Goal: Task Accomplishment & Management: Complete application form

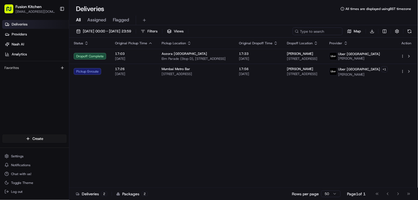
click at [160, 129] on div "Status Original Pickup Time Pickup Location Original Dropoff Time Dropoff Locat…" at bounding box center [243, 113] width 348 height 150
click at [37, 135] on html "Fusion Kitchen [EMAIL_ADDRESS][DOMAIN_NAME] Toggle Sidebar Deliveries Providers…" at bounding box center [209, 100] width 418 height 200
click at [103, 151] on link "Delivery" at bounding box center [100, 149] width 62 height 10
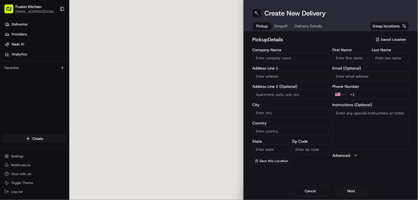
click at [284, 77] on input "text" at bounding box center [291, 76] width 77 height 10
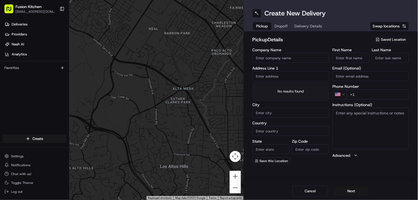
paste input "[STREET_ADDRESS][PERSON_NAME]."
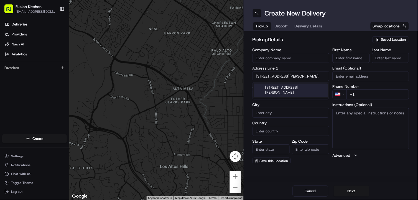
click at [281, 91] on div "[STREET_ADDRESS][PERSON_NAME]" at bounding box center [291, 90] width 74 height 13
type input "Kings Arms, [STREET_ADDRESS][PERSON_NAME]"
type input "[GEOGRAPHIC_DATA]"
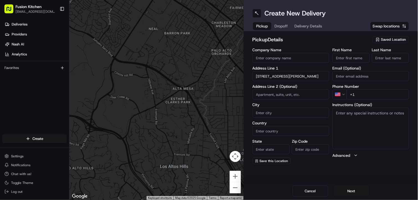
type input "[GEOGRAPHIC_DATA]"
type input "WV2 3AQ"
type input "[STREET_ADDRESS][PERSON_NAME]"
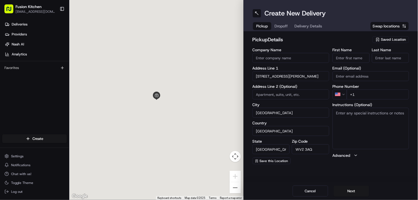
click at [378, 123] on textarea "Instructions (Optional)" at bounding box center [371, 129] width 77 height 42
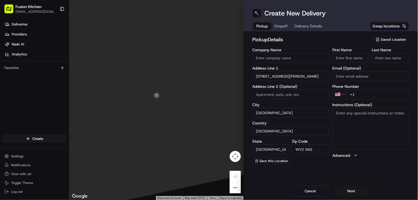
paste textarea "[STREET_ADDRESS][PERSON_NAME]."
type textarea "[STREET_ADDRESS][PERSON_NAME]."
click at [355, 58] on input "First Name" at bounding box center [351, 58] width 37 height 10
paste input "[PERSON_NAME]"
click at [355, 58] on input "[PERSON_NAME]" at bounding box center [351, 58] width 37 height 10
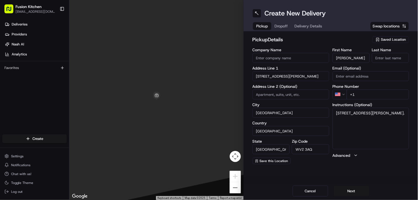
click at [355, 58] on input "[PERSON_NAME]" at bounding box center [351, 58] width 37 height 10
type input "[PERSON_NAME]"
click at [393, 61] on input "Last Name" at bounding box center [390, 58] width 37 height 10
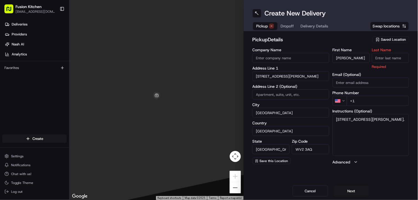
paste input "Kaur"
type input "Kaur"
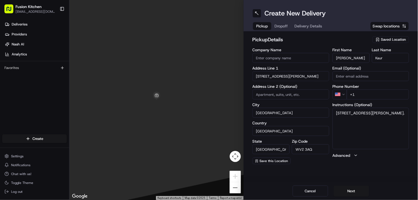
click at [276, 59] on input "Company Name" at bounding box center [291, 58] width 77 height 10
paste input "Amritsar Sweets"
type input "Amritsar Sweets"
click at [322, 40] on h2 "pickup Details" at bounding box center [311, 40] width 117 height 8
click at [342, 93] on html "Fusion Kitchen [EMAIL_ADDRESS][DOMAIN_NAME] Toggle Sidebar Deliveries Providers…" at bounding box center [209, 100] width 418 height 200
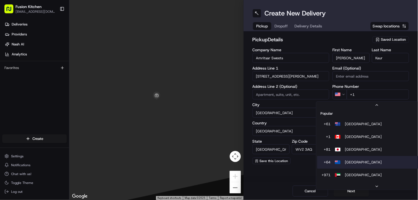
scroll to position [17, 0]
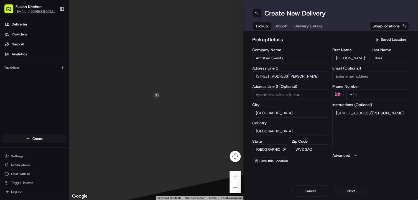
click at [371, 95] on input "+44" at bounding box center [378, 95] width 63 height 10
paste input "1902 459183"
type input "[PHONE_NUMBER]"
click at [392, 123] on textarea "[STREET_ADDRESS][PERSON_NAME]." at bounding box center [371, 129] width 77 height 42
paste textarea "1902 459183"
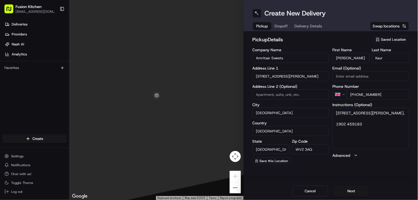
type textarea "[STREET_ADDRESS][PERSON_NAME]. 1902 459183"
click at [373, 174] on div "Create New Delivery Pickup Dropoff Delivery Details Swap locations pickup Detai…" at bounding box center [331, 100] width 174 height 200
click at [362, 191] on button "Next" at bounding box center [351, 191] width 35 height 11
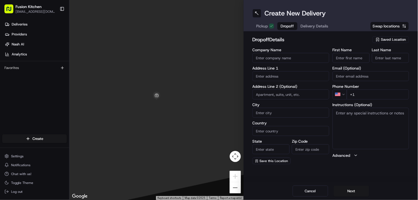
click at [371, 123] on textarea "Instructions (Optional)" at bounding box center [371, 129] width 77 height 42
paste textarea "[STREET_ADDRESS]"
type textarea "[STREET_ADDRESS]"
click at [304, 77] on input "text" at bounding box center [291, 76] width 77 height 10
paste input "[STREET_ADDRESS]"
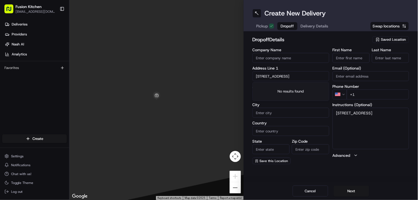
scroll to position [0, 14]
click at [289, 92] on div "[STREET_ADDRESS]" at bounding box center [291, 88] width 74 height 8
type input "[STREET_ADDRESS]"
type input "3"
type input "[GEOGRAPHIC_DATA]"
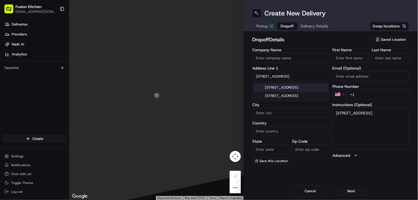
type input "[GEOGRAPHIC_DATA]"
type input "WV1 4PY"
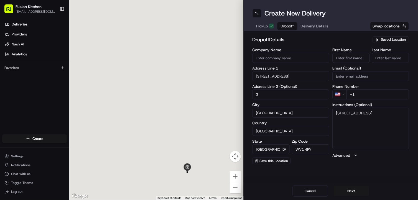
type input "[STREET_ADDRESS]"
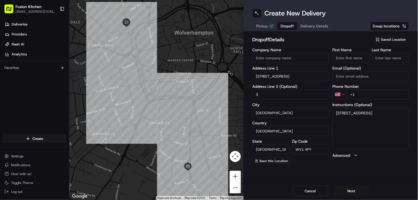
click at [343, 95] on html "Fusion Kitchen [EMAIL_ADDRESS][DOMAIN_NAME] Toggle Sidebar Deliveries Providers…" at bounding box center [209, 100] width 418 height 200
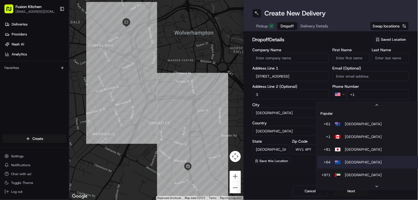
scroll to position [9, 0]
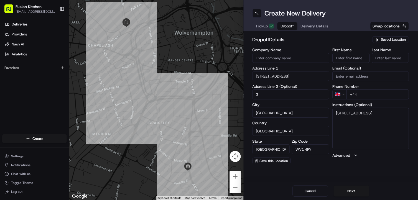
click at [364, 95] on input "+44" at bounding box center [378, 95] width 63 height 10
paste input "07849 758446"
click at [361, 95] on input "[PHONE_NUMBER]" at bounding box center [378, 95] width 63 height 10
type input "[PHONE_NUMBER]"
click at [278, 58] on input "Company Name" at bounding box center [291, 58] width 77 height 10
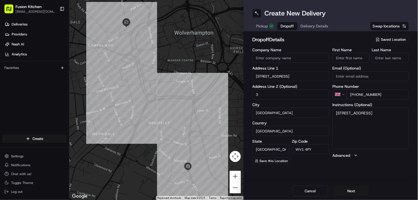
paste input "[PERSON_NAME]"
type input "[PERSON_NAME]"
click at [360, 58] on input "First Name" at bounding box center [351, 58] width 37 height 10
paste input "[PERSON_NAME]"
click at [342, 57] on input "[PERSON_NAME]" at bounding box center [351, 58] width 37 height 10
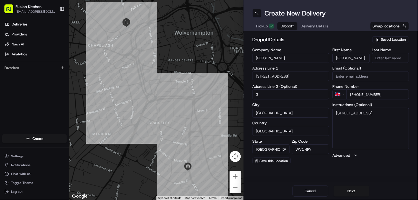
click at [342, 57] on input "[PERSON_NAME]" at bounding box center [351, 58] width 37 height 10
type input "JG"
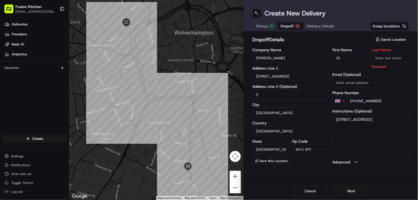
click at [378, 56] on input "Last Name" at bounding box center [390, 58] width 37 height 10
paste input "Garg"
type input "Garg"
drag, startPoint x: 329, startPoint y: 42, endPoint x: 375, endPoint y: 81, distance: 60.6
click at [329, 41] on h2 "dropoff Details" at bounding box center [311, 40] width 117 height 8
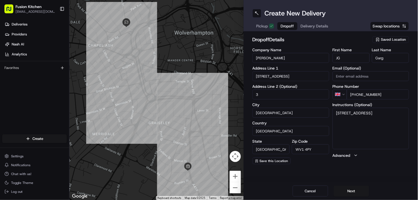
drag, startPoint x: 384, startPoint y: 93, endPoint x: 359, endPoint y: 93, distance: 25.5
click at [359, 93] on input "[PHONE_NUMBER]" at bounding box center [378, 95] width 63 height 10
click at [398, 118] on textarea "[STREET_ADDRESS]" at bounding box center [371, 129] width 77 height 42
paste textarea "7849 758446"
type textarea "[STREET_ADDRESS] 7849 758446"
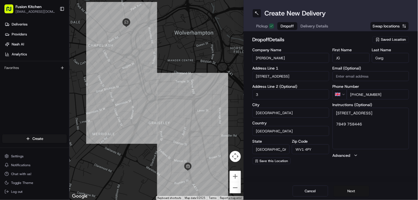
click at [350, 194] on button "Next" at bounding box center [351, 191] width 35 height 11
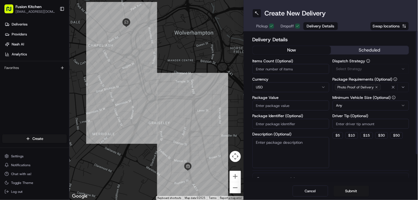
click at [268, 85] on html "Fusion Kitchen [EMAIL_ADDRESS][DOMAIN_NAME] Toggle Sidebar Deliveries Providers…" at bounding box center [209, 100] width 418 height 200
click at [278, 104] on input "Package Value" at bounding box center [291, 106] width 77 height 10
paste input "16.69"
type input "16.69"
click at [369, 150] on div "Dispatch Strategy Via Automation Package Requirements (Optional) Photo Proof of…" at bounding box center [371, 113] width 77 height 109
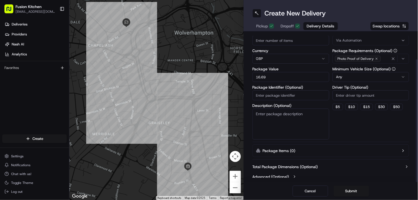
scroll to position [32, 0]
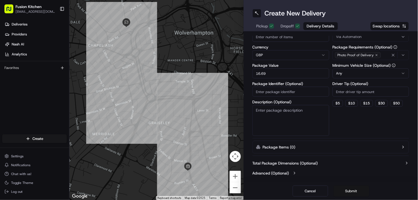
click at [353, 189] on button "Submit" at bounding box center [351, 191] width 35 height 11
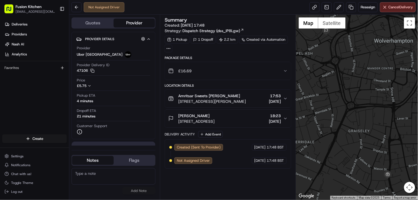
click at [213, 119] on span "[STREET_ADDRESS]" at bounding box center [196, 122] width 36 height 6
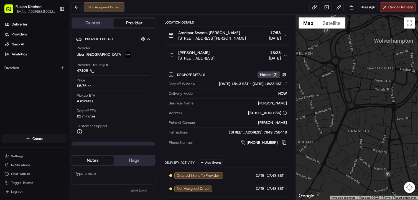
scroll to position [43, 0]
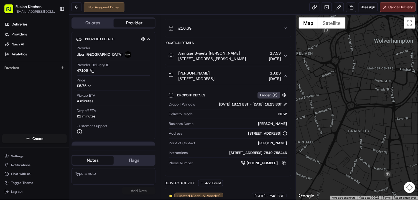
click at [215, 76] on div "[PERSON_NAME]" at bounding box center [196, 73] width 36 height 6
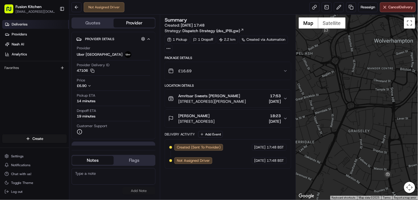
click at [27, 23] on link "Deliveries" at bounding box center [35, 24] width 67 height 9
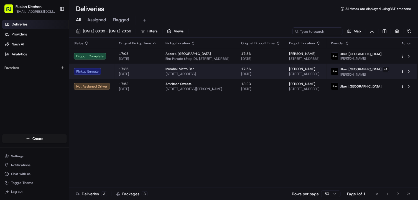
click at [233, 68] on div "Mumbai Metro Bar" at bounding box center [198, 69] width 67 height 4
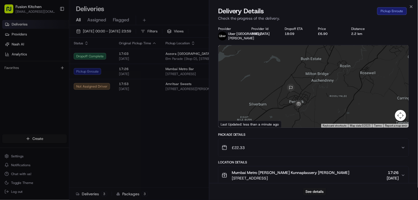
drag, startPoint x: 353, startPoint y: 100, endPoint x: 337, endPoint y: 104, distance: 16.9
click at [337, 104] on div at bounding box center [313, 86] width 190 height 83
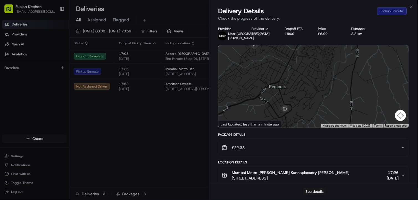
drag, startPoint x: 312, startPoint y: 103, endPoint x: 394, endPoint y: 88, distance: 83.7
click at [394, 88] on div at bounding box center [313, 86] width 190 height 83
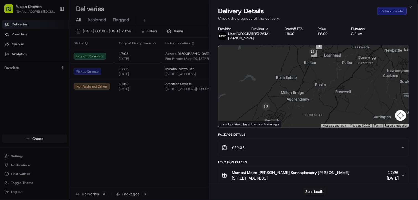
drag, startPoint x: 325, startPoint y: 68, endPoint x: 320, endPoint y: 96, distance: 28.9
click at [320, 96] on div at bounding box center [313, 86] width 190 height 83
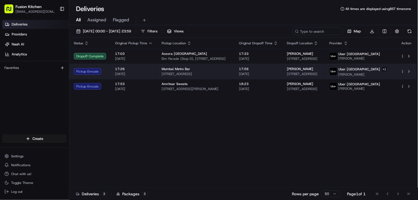
click at [219, 68] on div "Mumbai Metro Bar" at bounding box center [196, 69] width 68 height 4
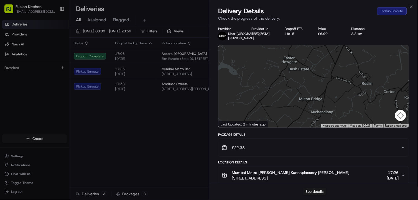
drag, startPoint x: 328, startPoint y: 74, endPoint x: 329, endPoint y: 98, distance: 24.4
click at [329, 98] on div at bounding box center [313, 86] width 190 height 83
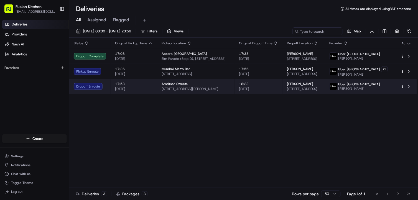
click at [190, 86] on div "Amritsar Sweets" at bounding box center [196, 84] width 68 height 4
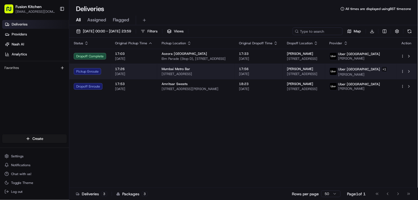
click at [183, 68] on span "Mumbai Metro Bar" at bounding box center [176, 69] width 29 height 4
click at [217, 68] on div "Mumbai Metro Bar" at bounding box center [196, 69] width 68 height 4
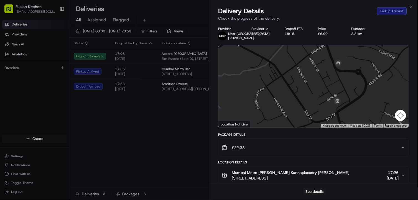
drag, startPoint x: 323, startPoint y: 114, endPoint x: 314, endPoint y: 85, distance: 30.6
click at [314, 85] on div at bounding box center [313, 86] width 190 height 83
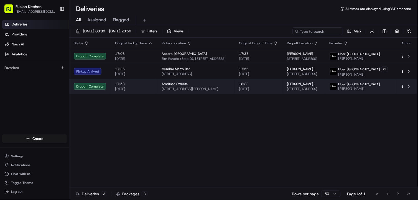
click at [153, 83] on td "17:53 [DATE]" at bounding box center [134, 86] width 47 height 15
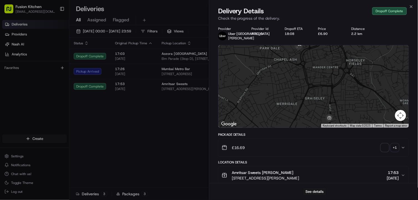
click at [386, 151] on span "button" at bounding box center [385, 148] width 8 height 8
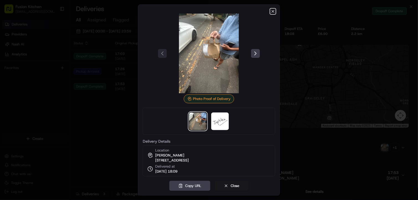
click at [272, 9] on icon "button" at bounding box center [273, 11] width 4 height 4
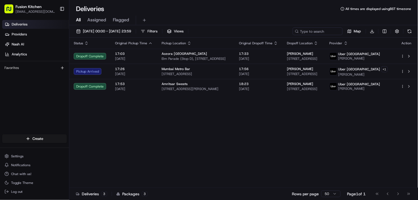
click at [155, 70] on td "17:26 [DATE]" at bounding box center [134, 71] width 47 height 15
